Goal: Navigation & Orientation: Find specific page/section

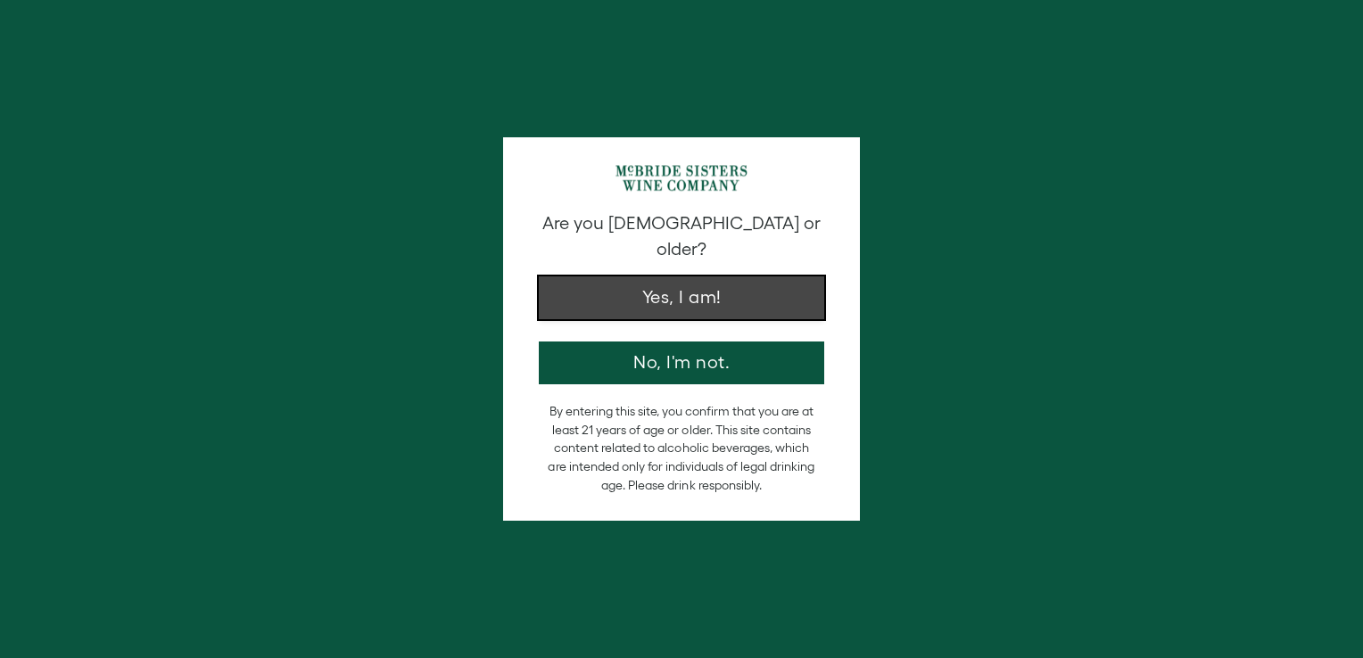
click at [663, 280] on button "Yes, I am!" at bounding box center [681, 297] width 285 height 43
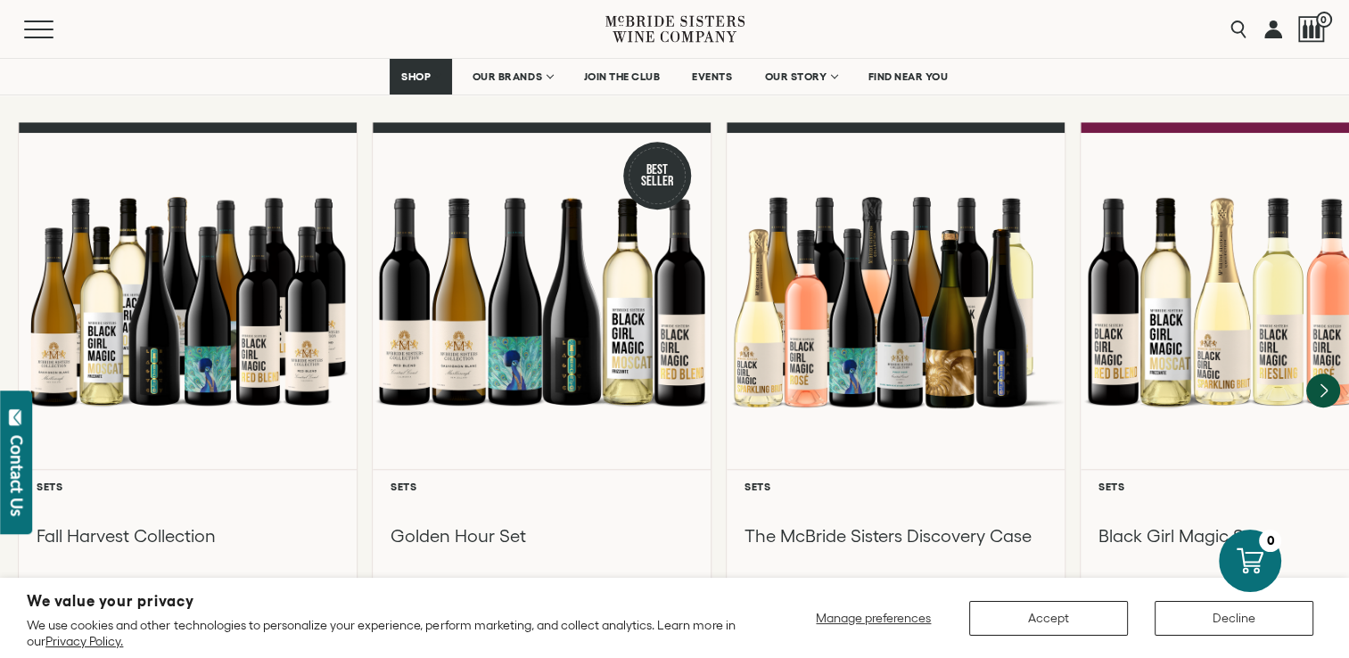
scroll to position [1605, 0]
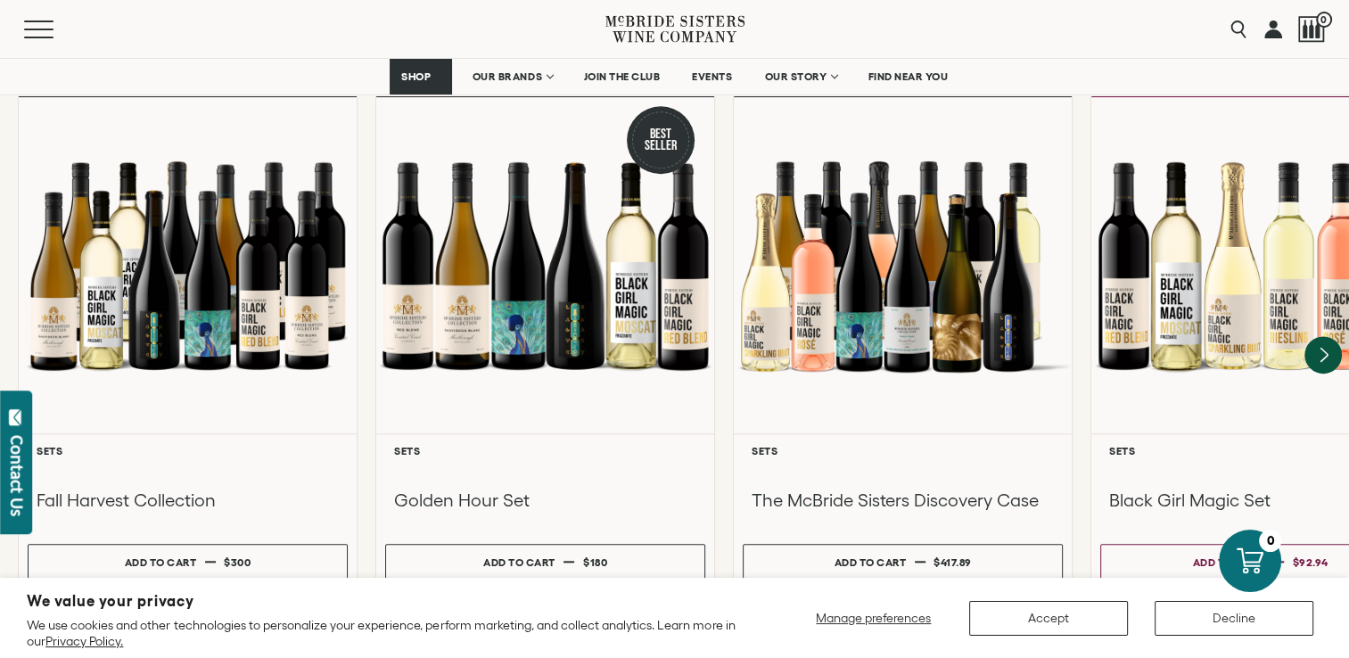
click at [1320, 336] on icon "Next" at bounding box center [1323, 354] width 37 height 37
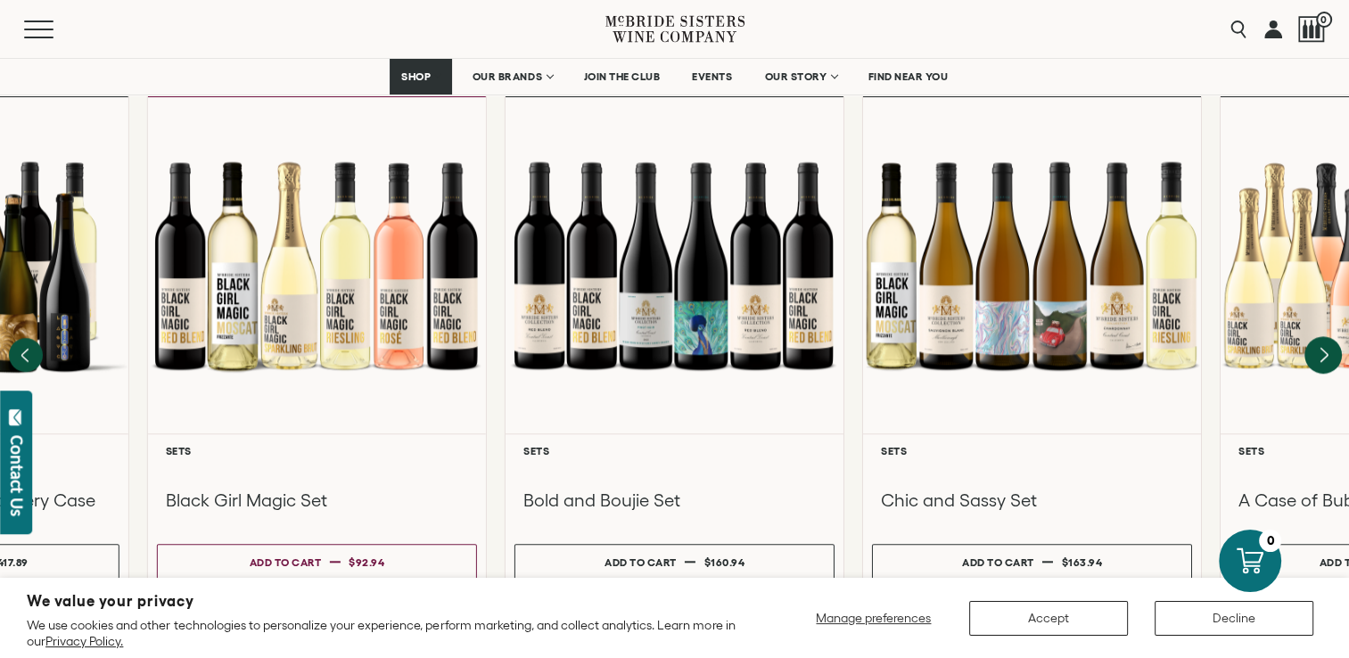
click at [1320, 336] on icon "Next" at bounding box center [1323, 354] width 37 height 37
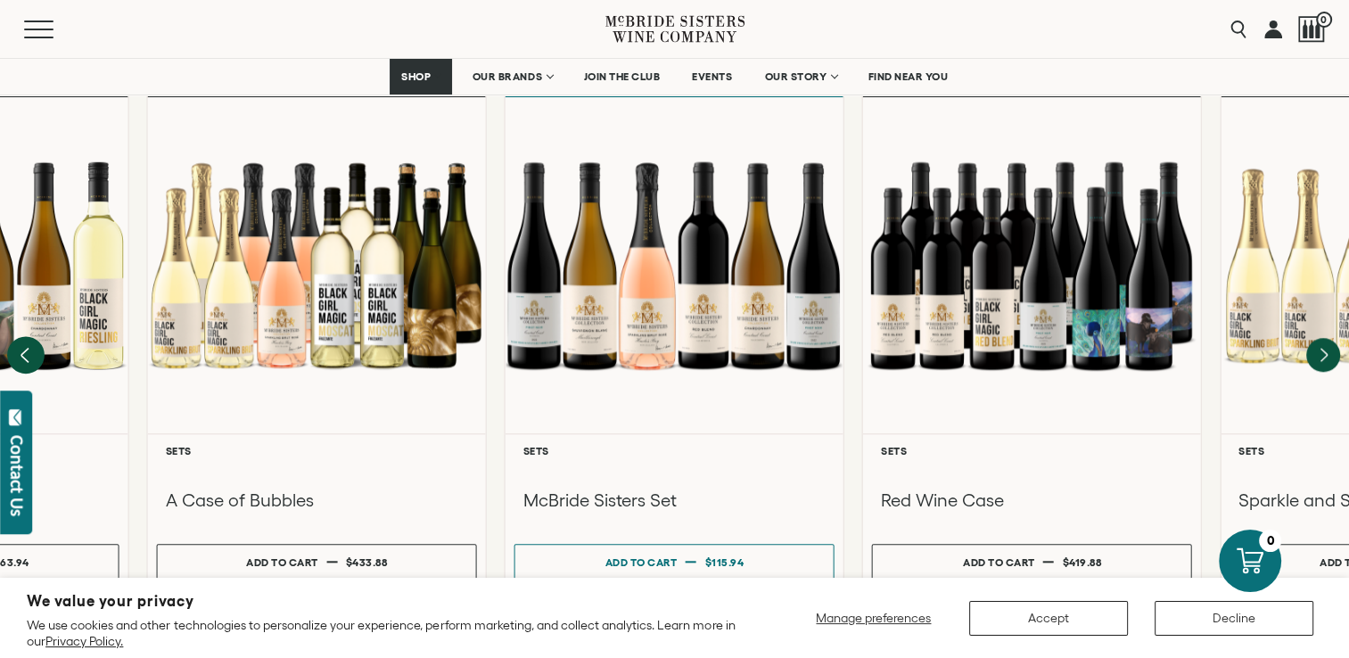
click at [27, 348] on icon "Previous" at bounding box center [24, 355] width 7 height 14
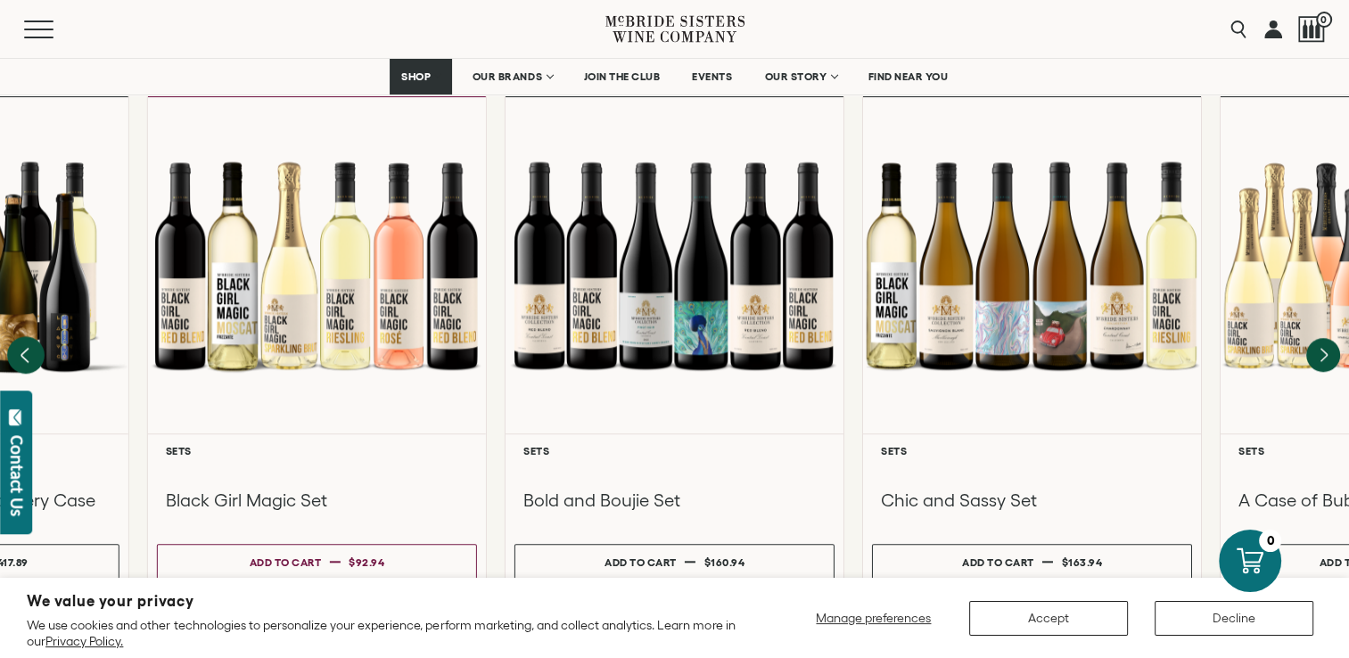
click at [27, 348] on icon "Previous" at bounding box center [24, 355] width 7 height 14
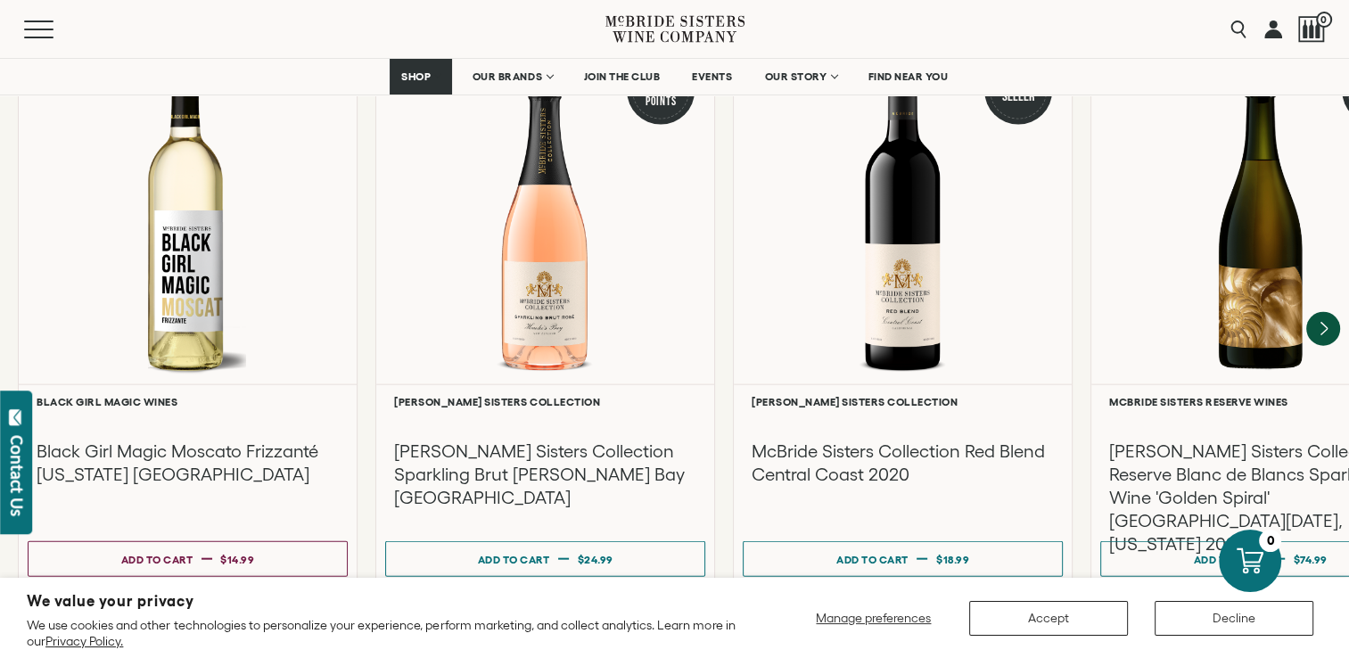
scroll to position [3995, 0]
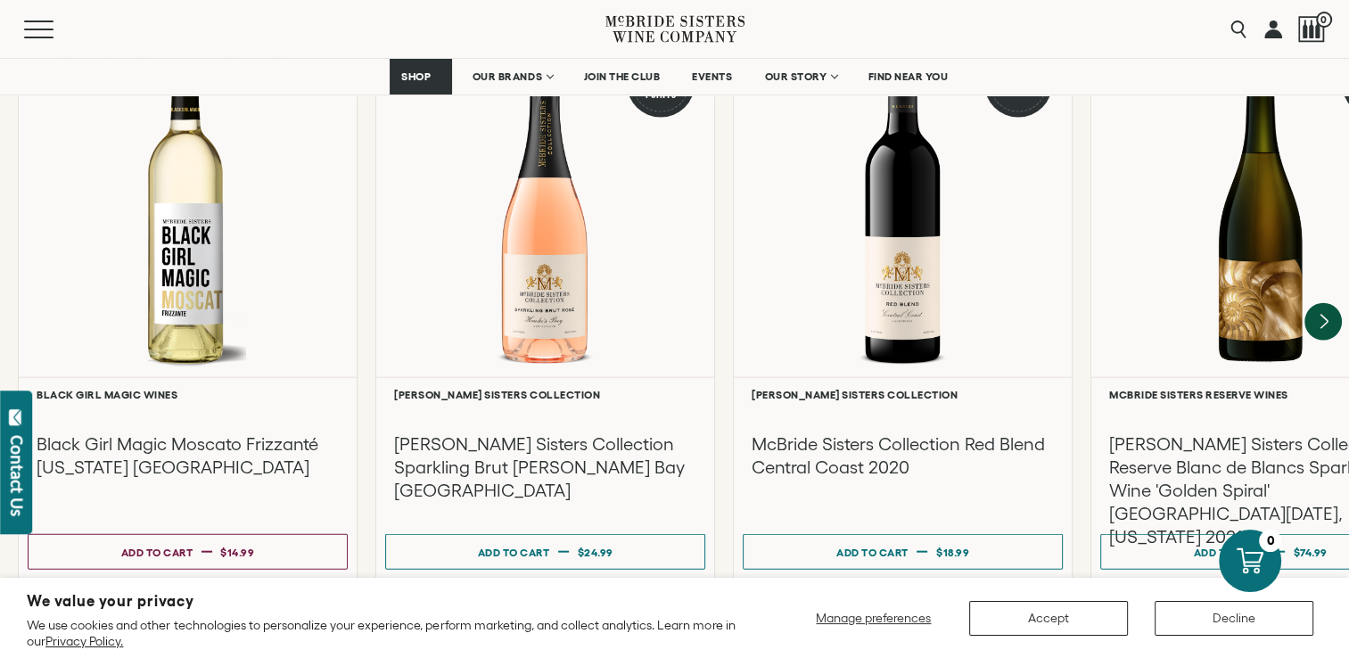
click at [1320, 303] on icon "Next" at bounding box center [1323, 321] width 37 height 37
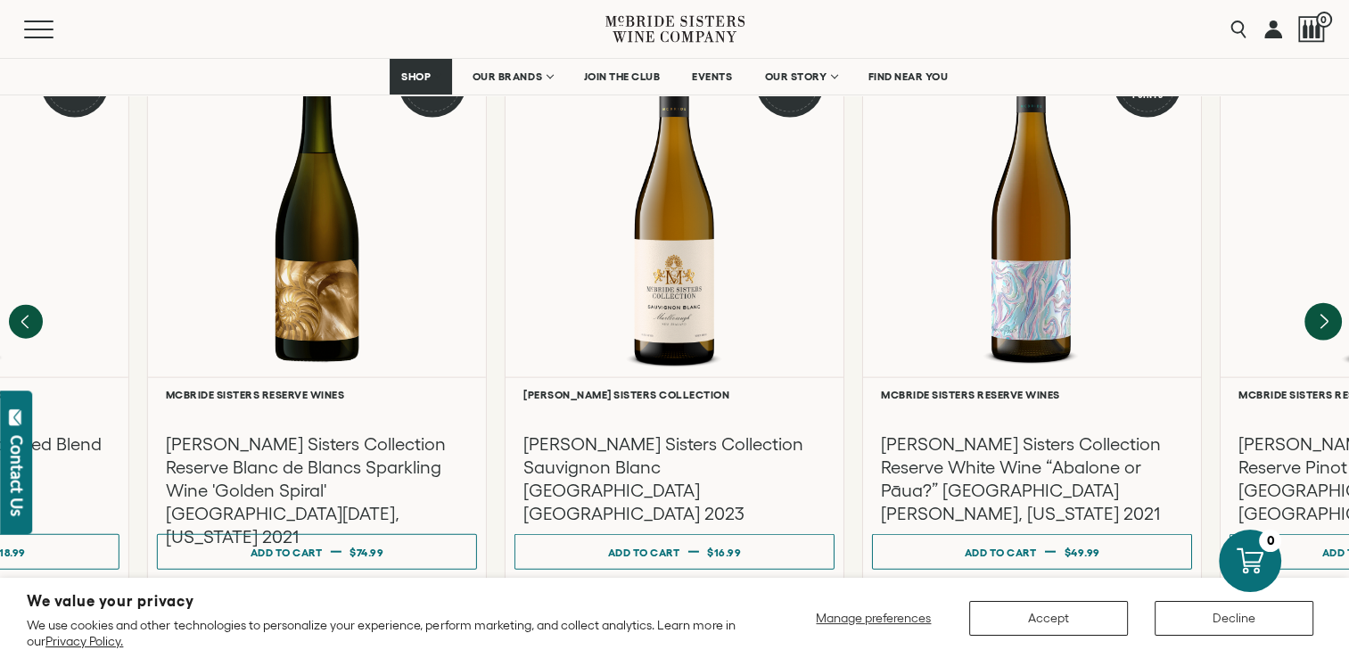
click at [1320, 303] on icon "Next" at bounding box center [1323, 321] width 37 height 37
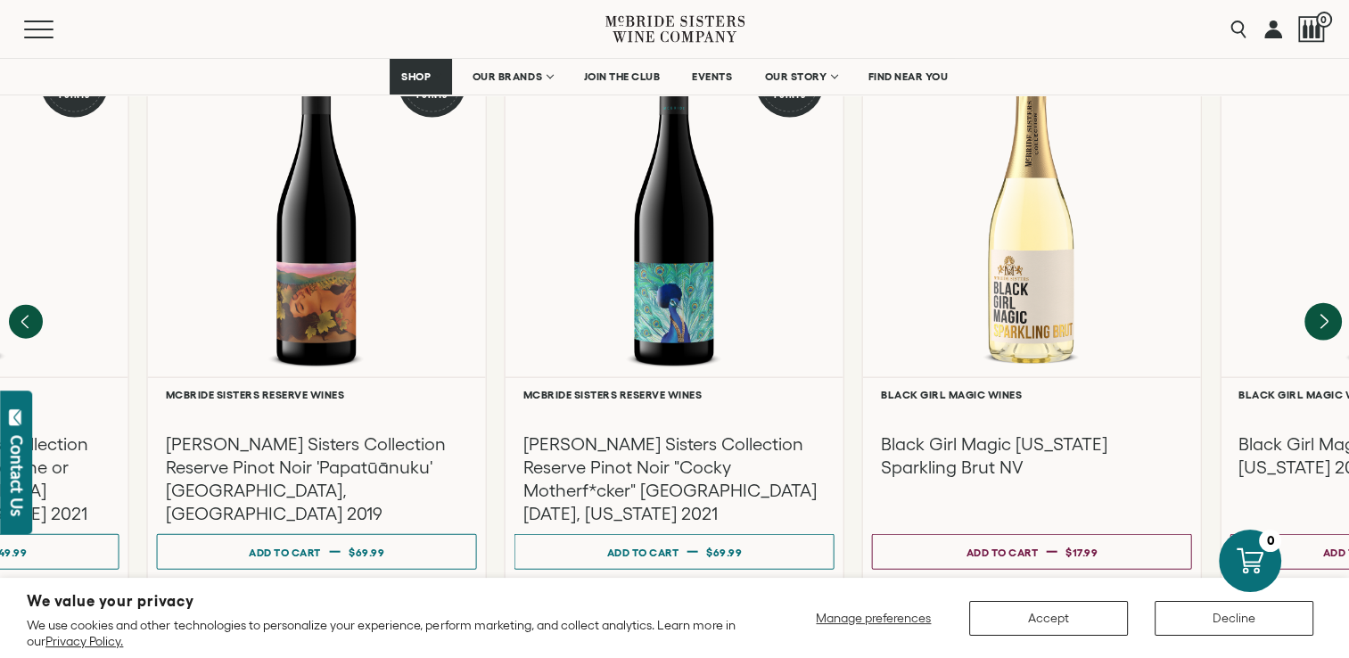
click at [1320, 303] on icon "Next" at bounding box center [1323, 321] width 37 height 37
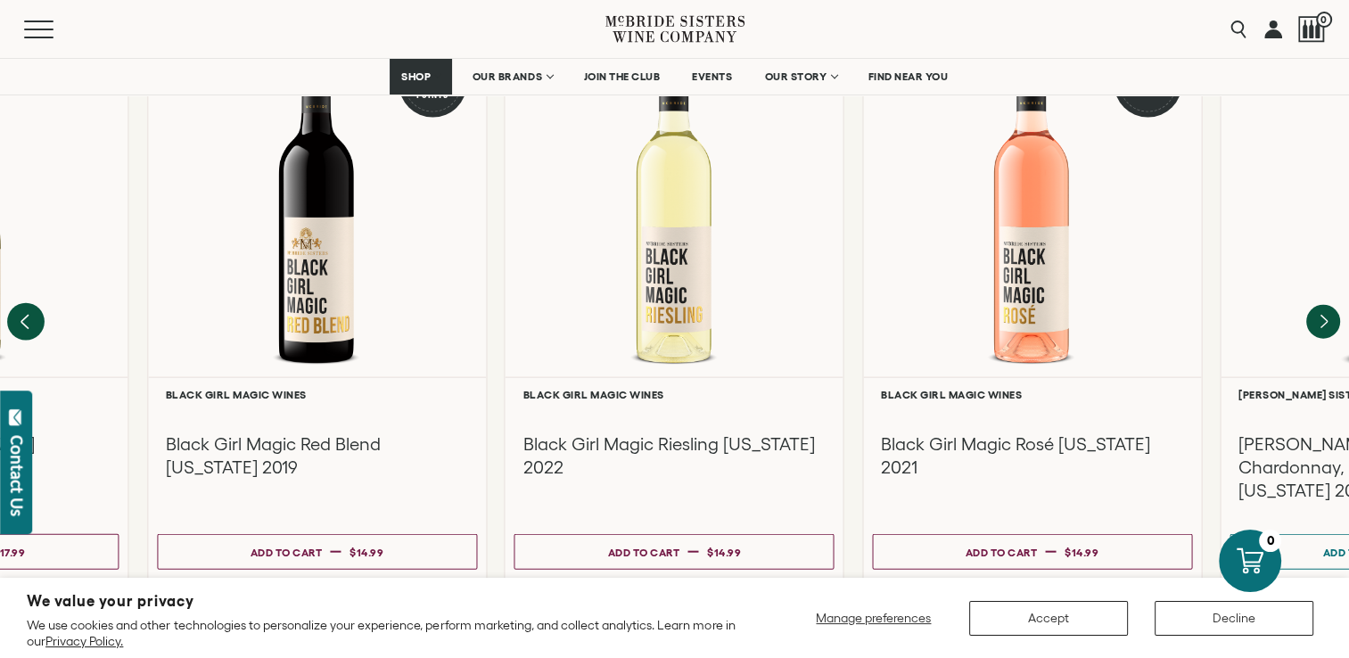
click at [27, 315] on icon "Previous" at bounding box center [24, 322] width 7 height 14
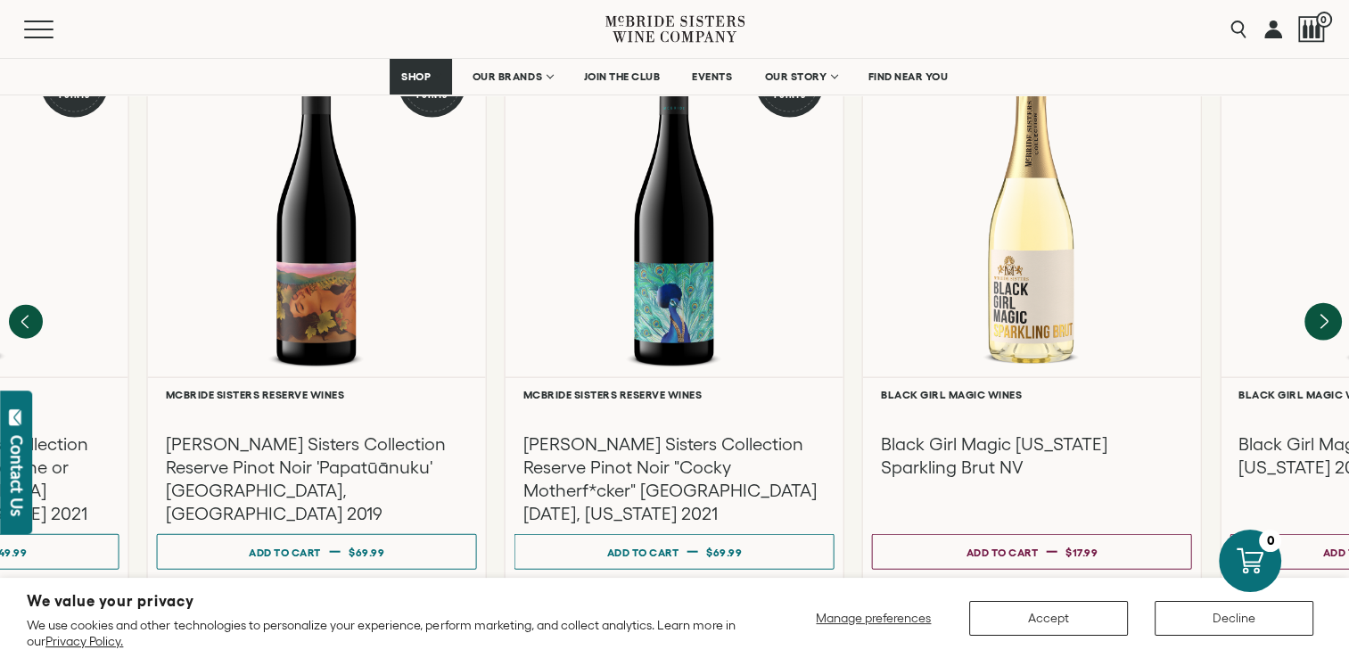
click at [1323, 303] on icon "Next" at bounding box center [1323, 321] width 37 height 37
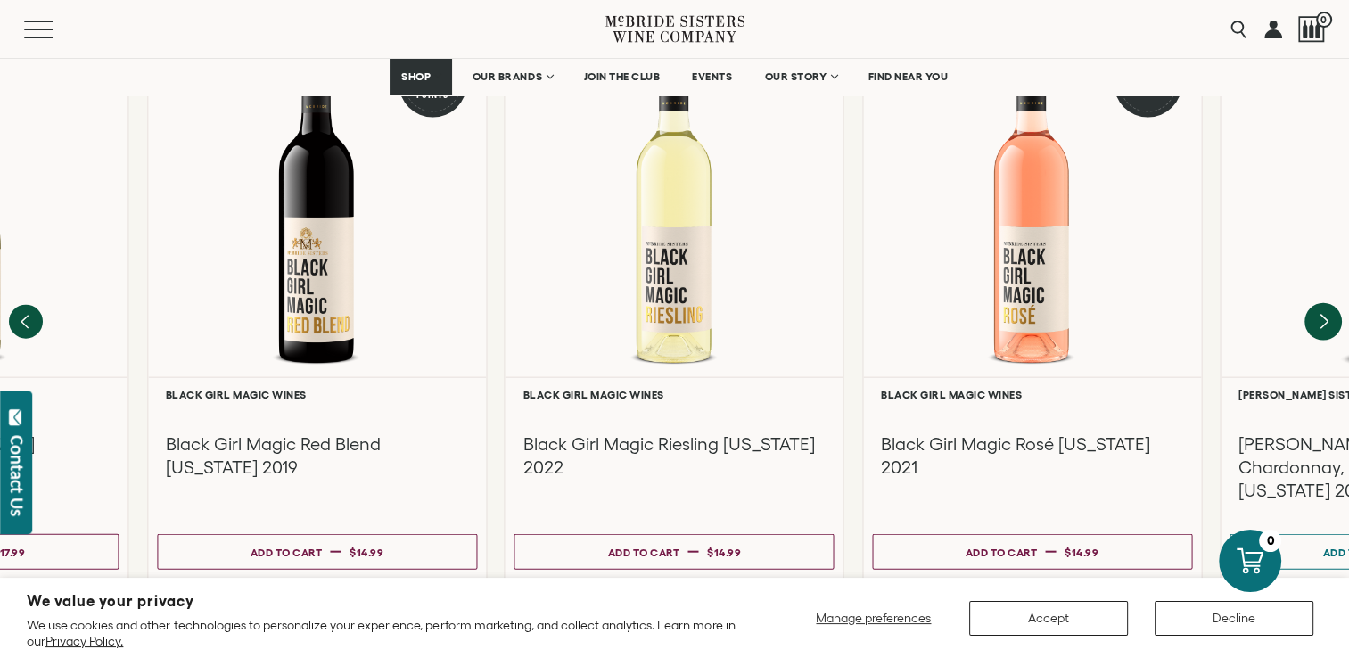
click at [1323, 303] on icon "Next" at bounding box center [1323, 321] width 37 height 37
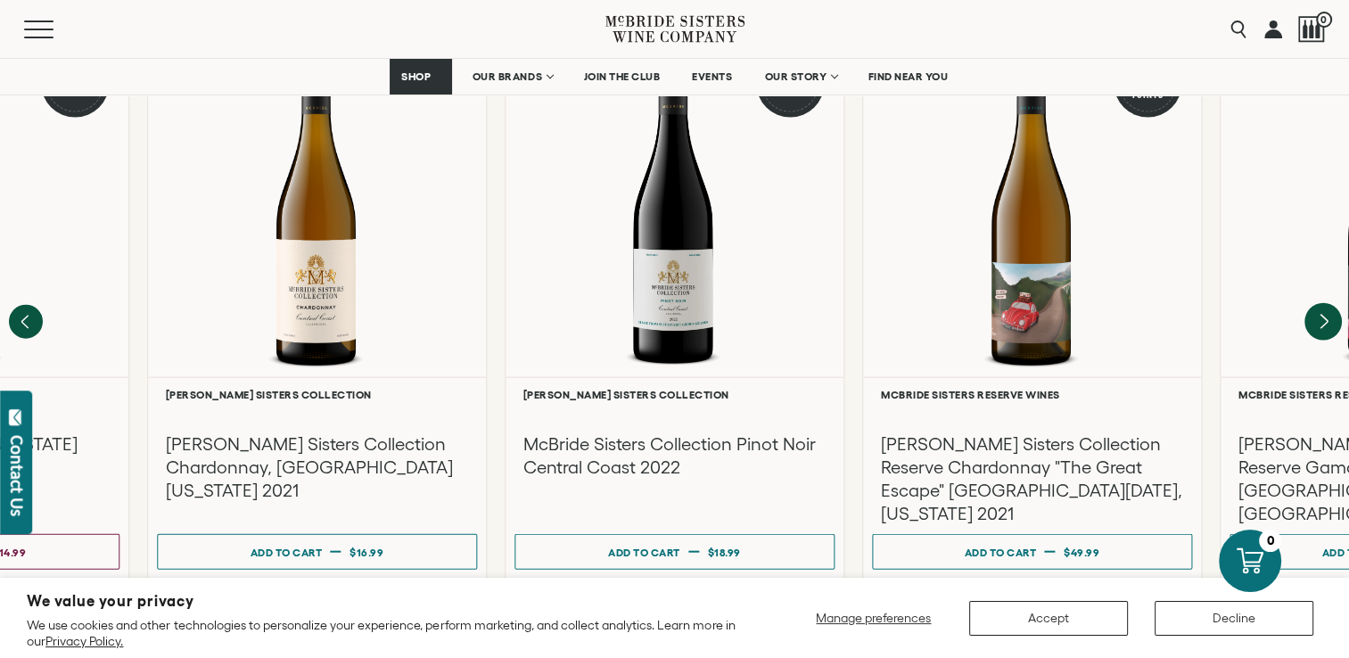
click at [1323, 303] on icon "Next" at bounding box center [1323, 321] width 37 height 37
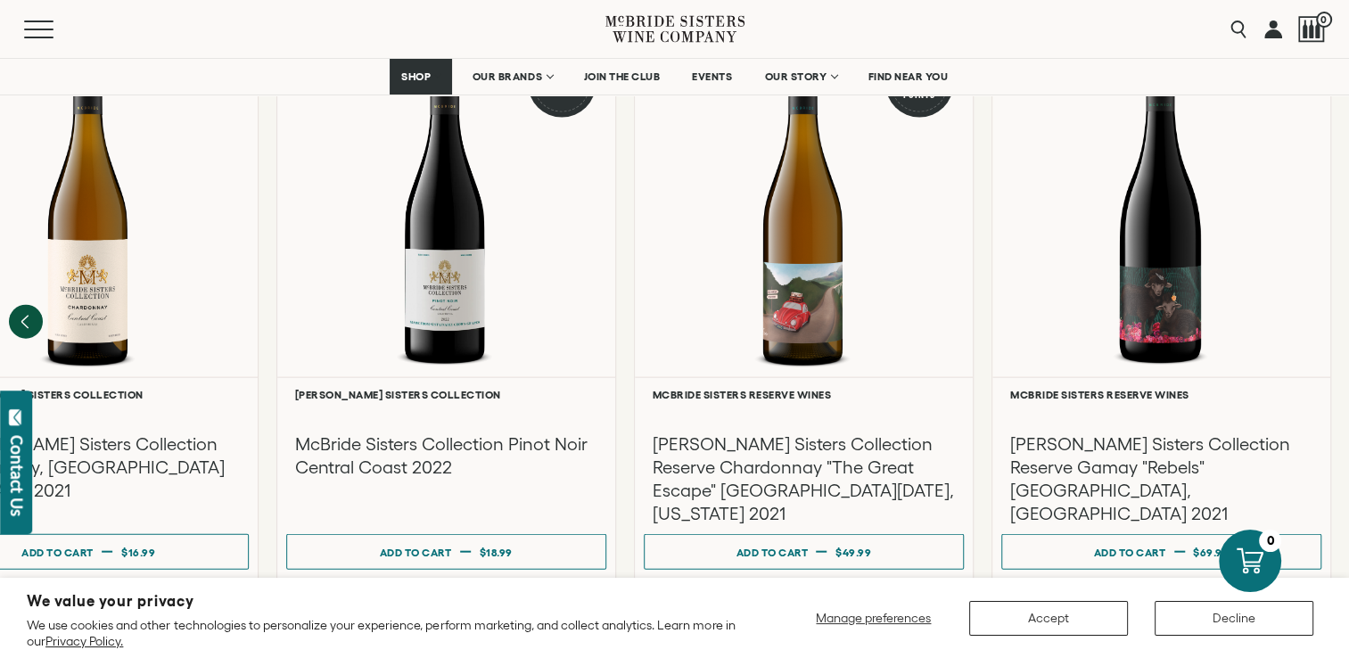
click at [1348, 645] on section "We value your privacy We use cookies and other technologies to personalize your…" at bounding box center [674, 618] width 1349 height 80
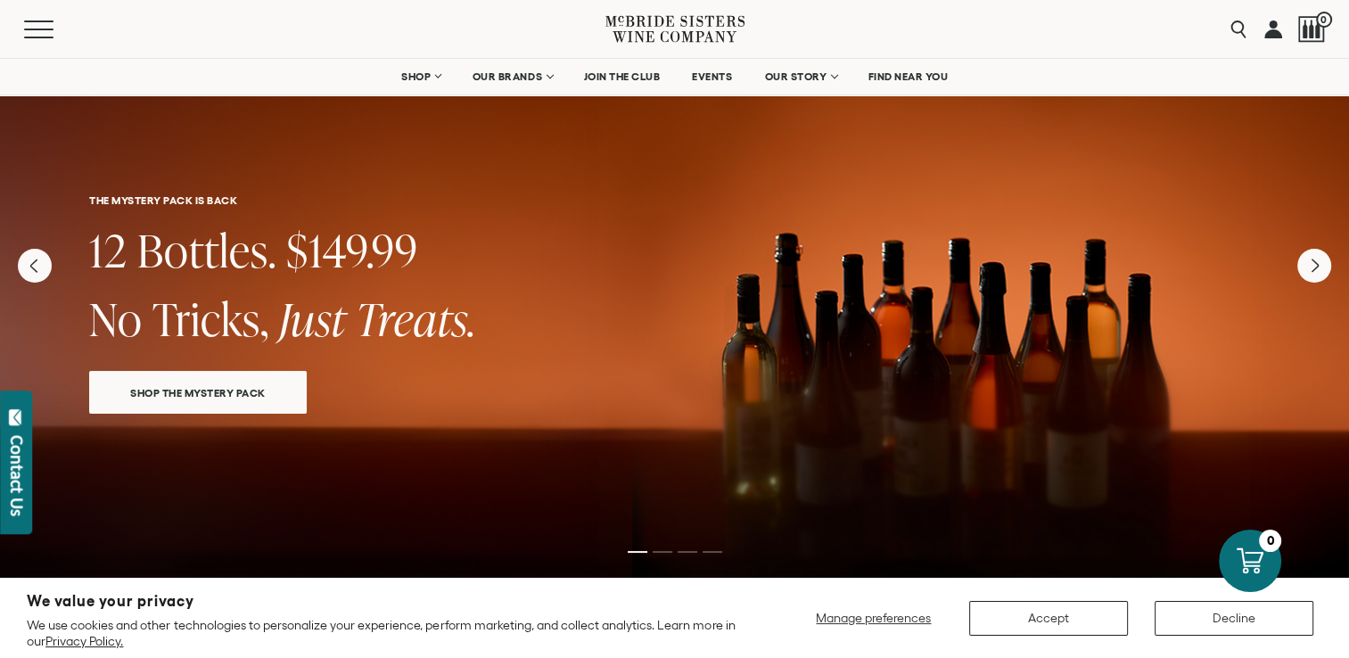
scroll to position [0, 0]
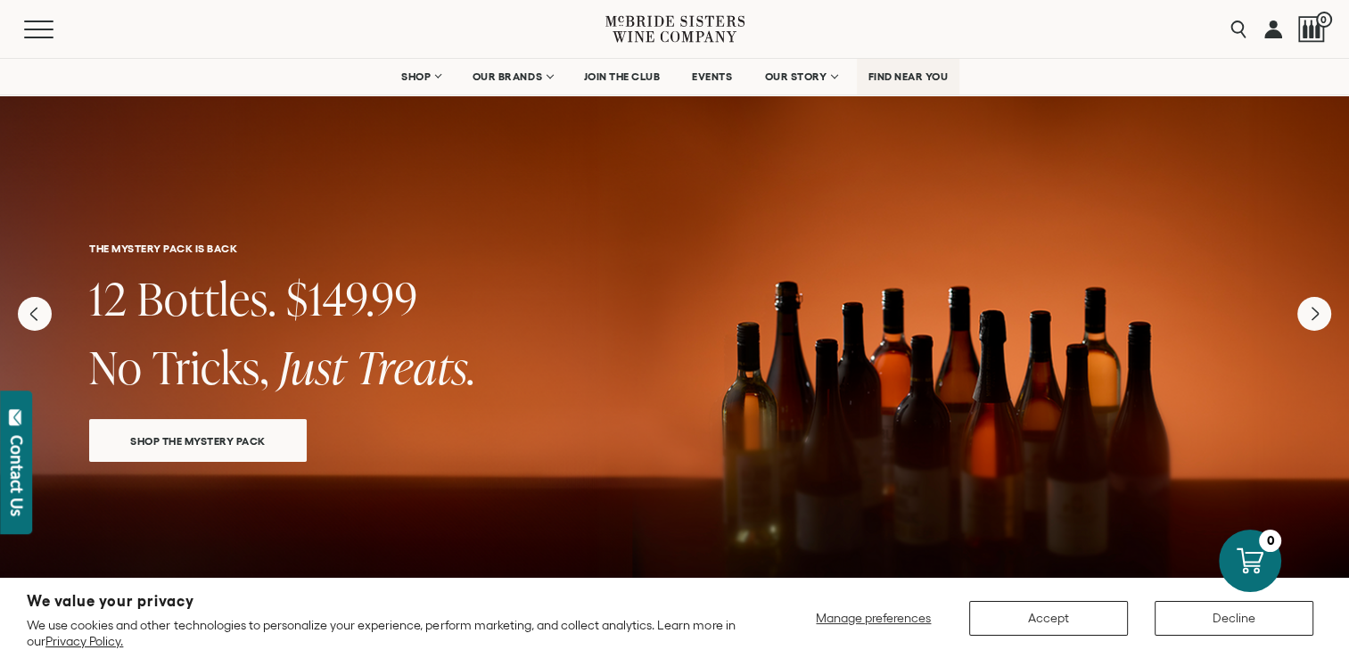
click at [887, 74] on span "FIND NEAR YOU" at bounding box center [909, 76] width 80 height 12
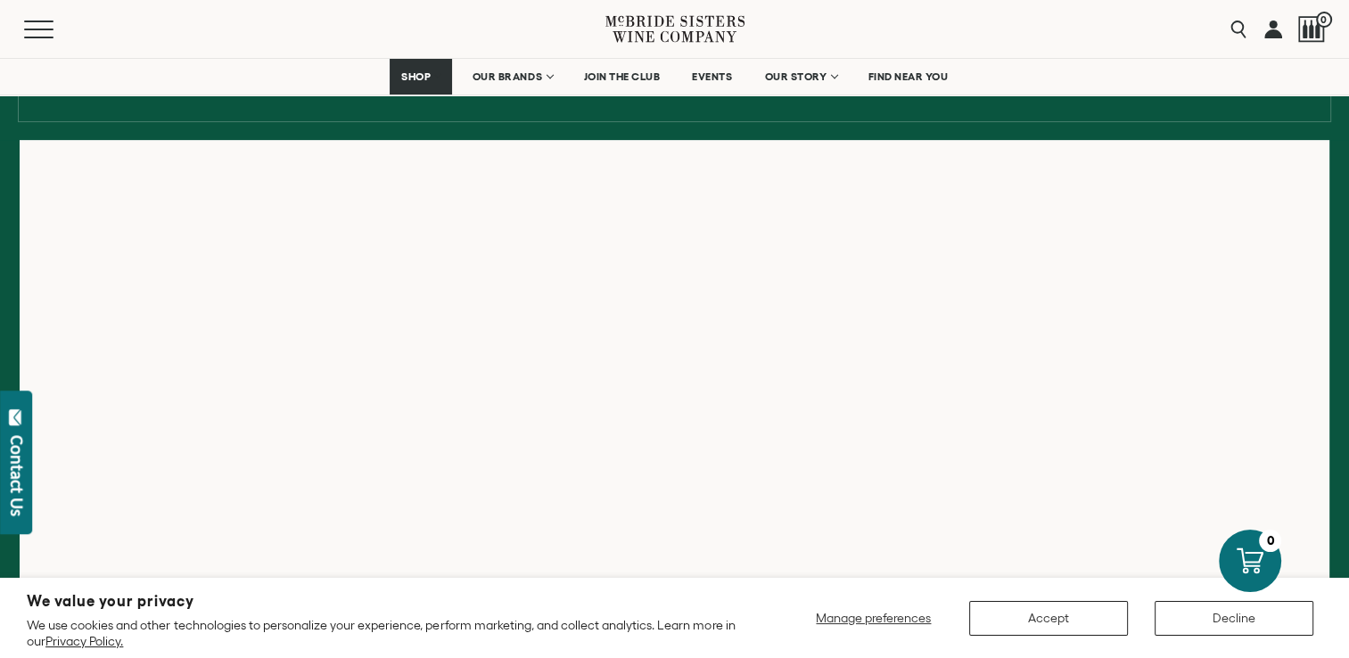
scroll to position [285, 0]
